Goal: Transaction & Acquisition: Purchase product/service

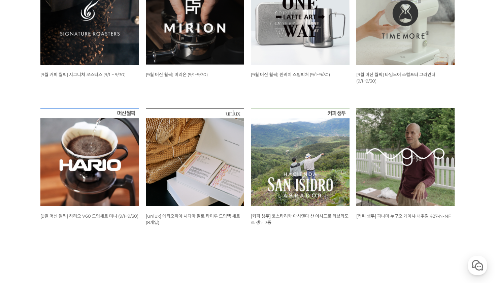
scroll to position [185, 0]
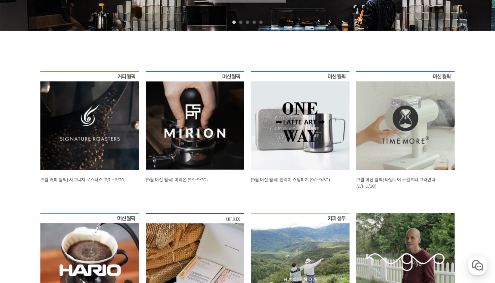
click at [76, 108] on img at bounding box center [89, 120] width 99 height 99
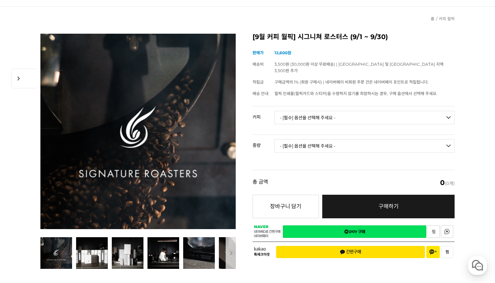
scroll to position [53, 0]
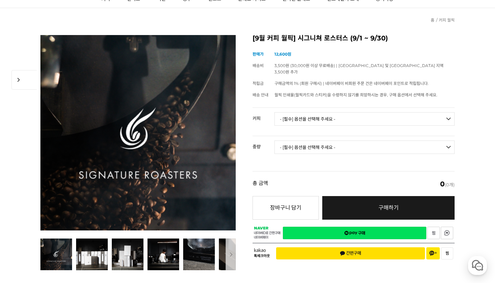
select select "#25 코스타리카 산 이시드로 게이샤 콜드 퍼먼테이션 내추럴"
select select "100g"
select select "*"
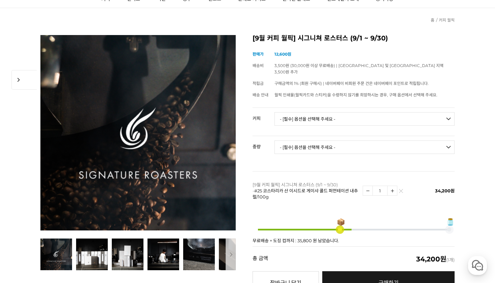
click at [345, 108] on td "- [필수] 옵션을 선택해 주세요 - ------------------- 언스페셜티 분쇄도 가이드 종이(주문 1건당 최대 1개 제공) 월픽 인…" at bounding box center [364, 122] width 180 height 28
select select "#25 코스타리카 산 이시드로 게이샤 콜드 퍼먼테이션 내추럴"
select select "100g"
select select "*"
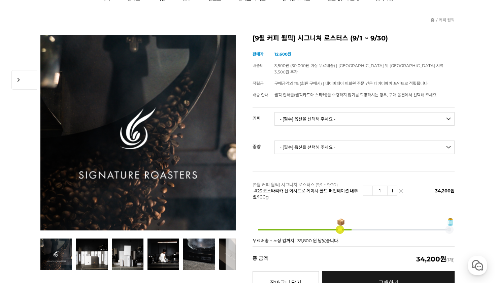
select select "#22 파나마 [PERSON_NAME] 아릴 [PERSON_NAME]"
select select "50g"
select select "*"
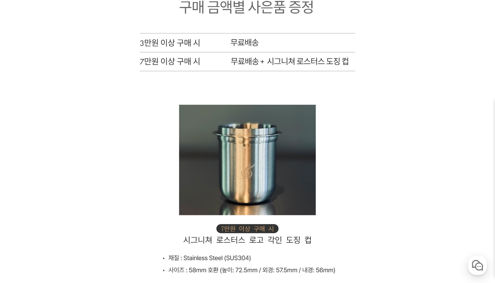
scroll to position [4428, 0]
